Goal: Find specific page/section: Find specific page/section

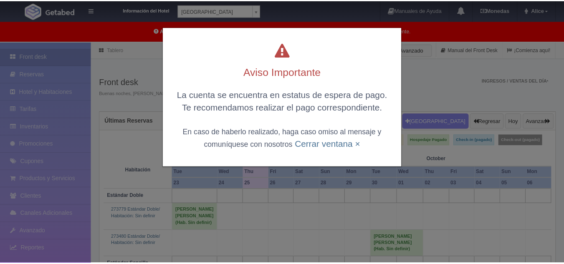
scroll to position [71, 0]
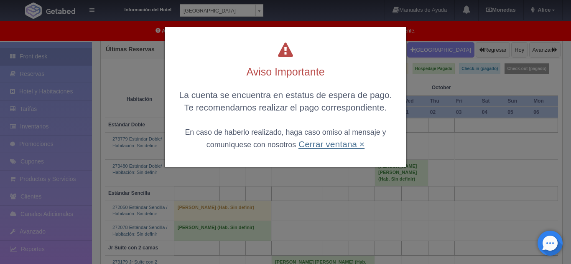
click at [314, 147] on link "Cerrar ventana ×" at bounding box center [331, 145] width 66 height 10
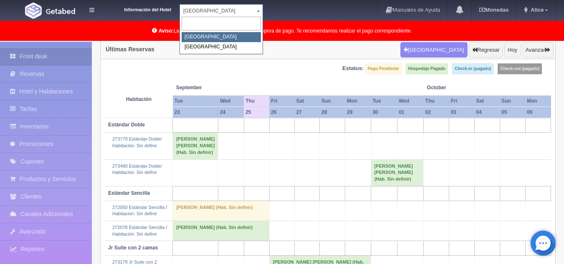
click at [262, 12] on body "Información del Hotel Hotel Plaza Campeche Hotel Plaza Campeche Hotel Plaza Col…" at bounding box center [282, 179] width 564 height 419
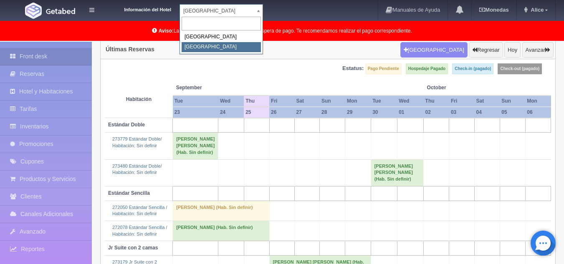
select select "375"
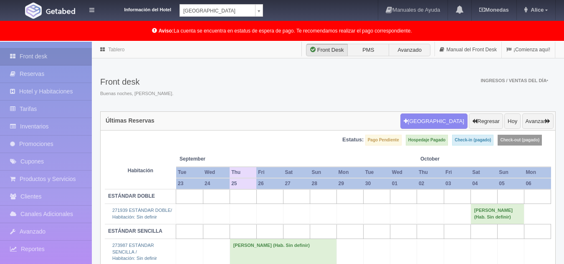
scroll to position [43, 0]
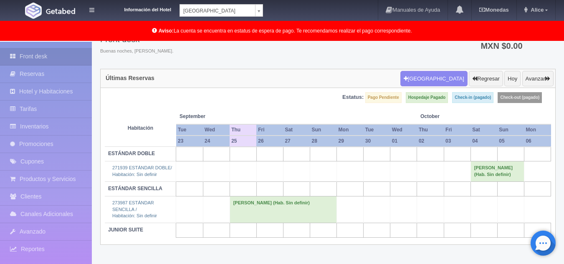
click at [255, 8] on body "Información del Hotel [GEOGRAPHIC_DATA] Campeche [GEOGRAPHIC_DATA] Colonial Man…" at bounding box center [282, 131] width 564 height 265
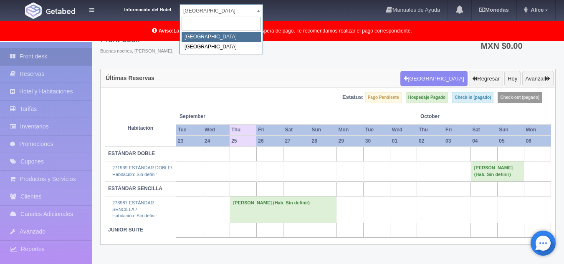
select select "342"
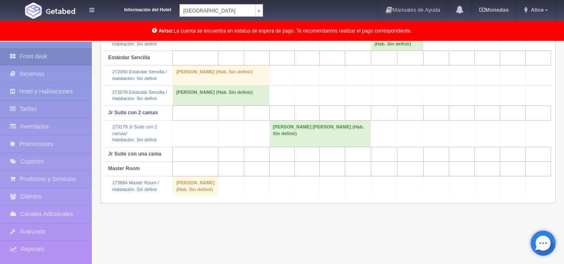
scroll to position [197, 0]
